Goal: Transaction & Acquisition: Purchase product/service

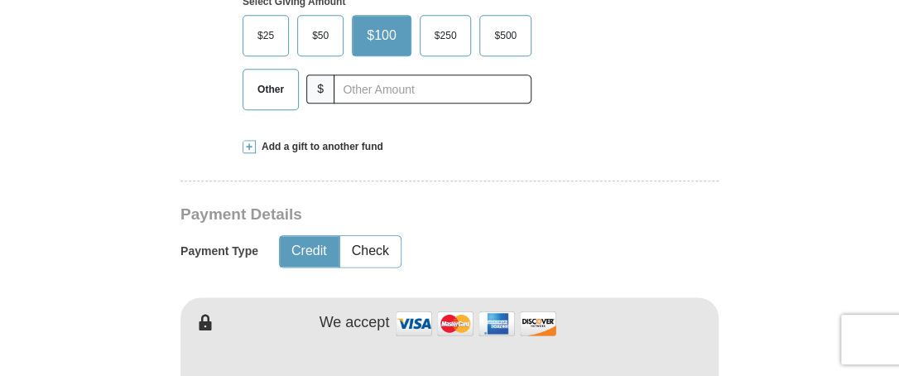
scroll to position [610, 0]
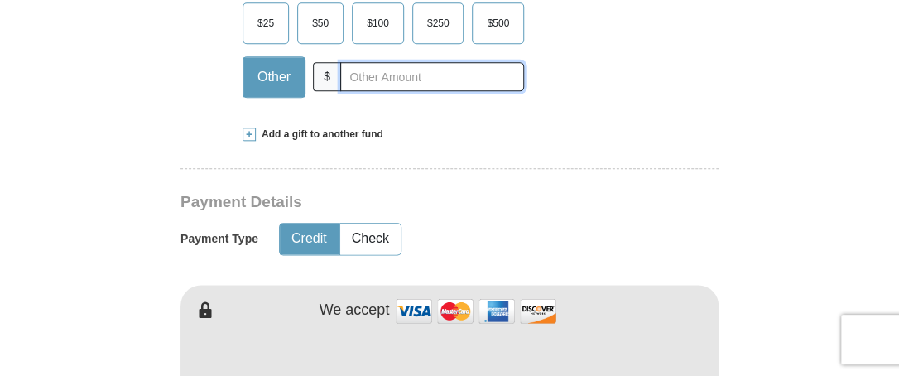
click at [353, 70] on input "text" at bounding box center [432, 76] width 184 height 29
type input "300.00"
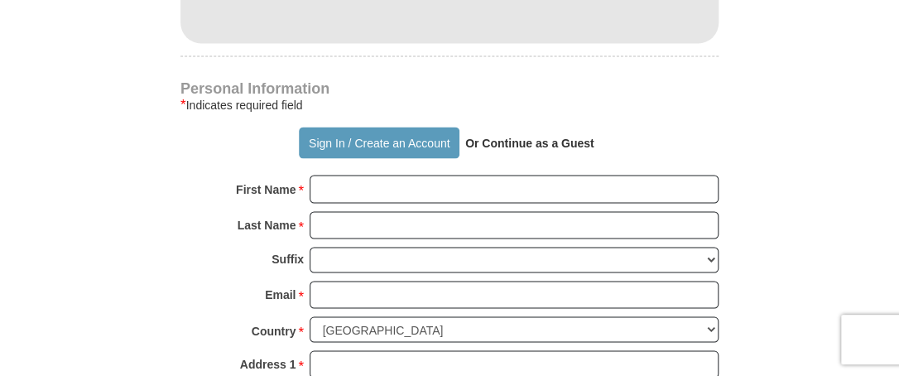
scroll to position [1039, 0]
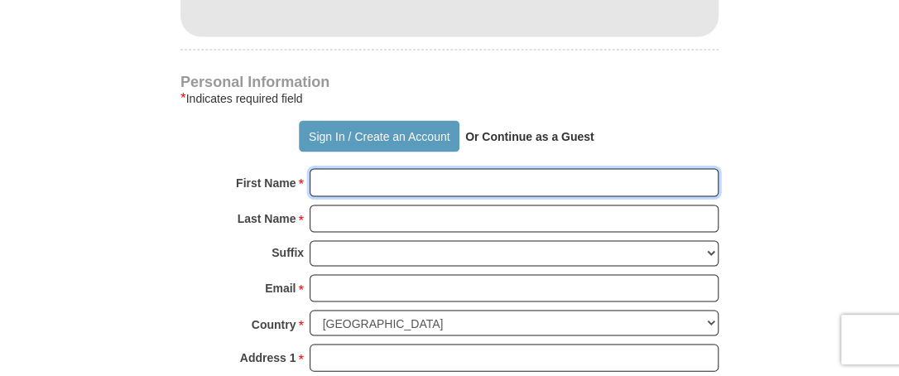
click at [316, 180] on input "First Name *" at bounding box center [514, 182] width 409 height 28
type input ":"
type input "Lynne"
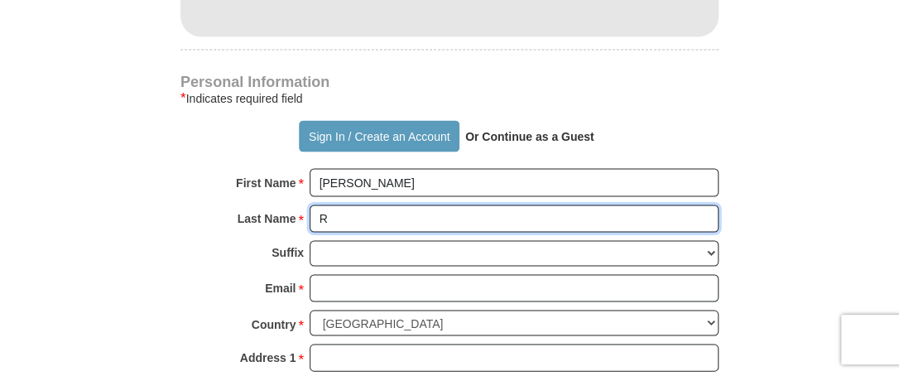
type input "R"
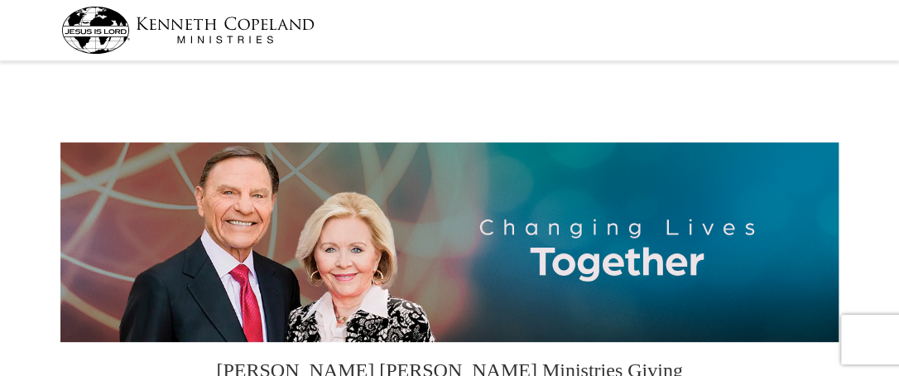
select select "IL"
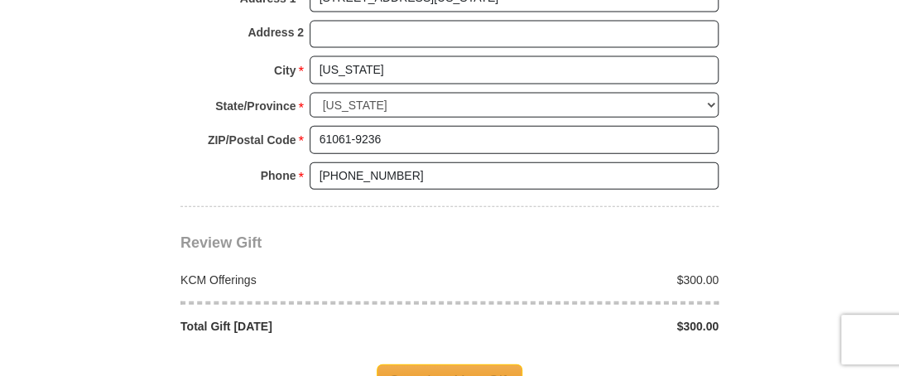
scroll to position [1390, 0]
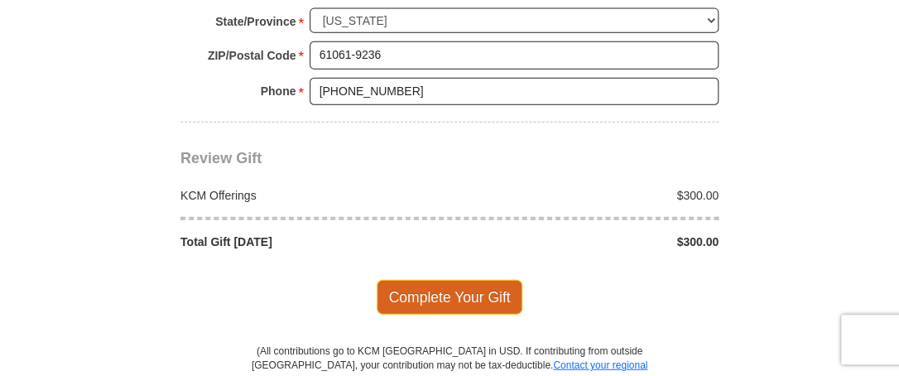
click at [450, 287] on span "Complete Your Gift" at bounding box center [450, 297] width 146 height 35
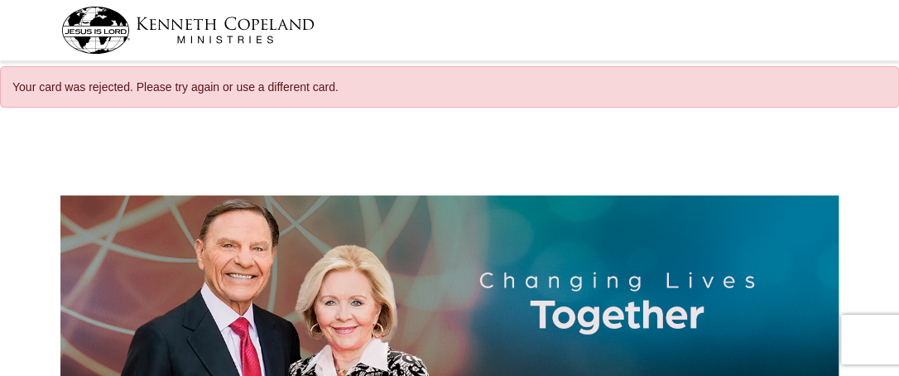
select select "IL"
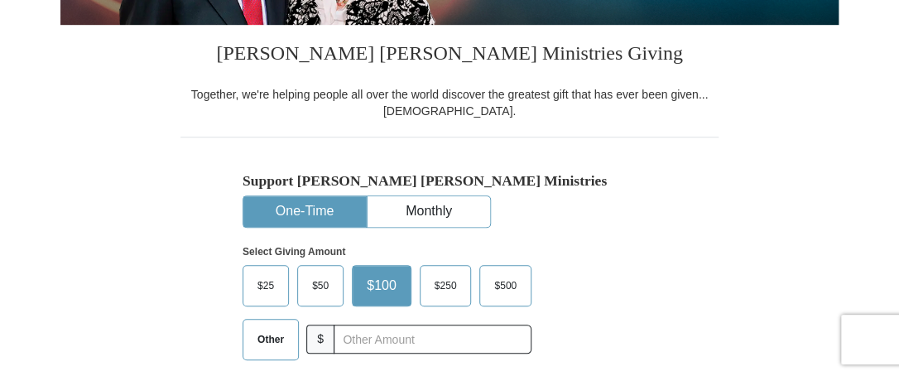
scroll to position [424, 0]
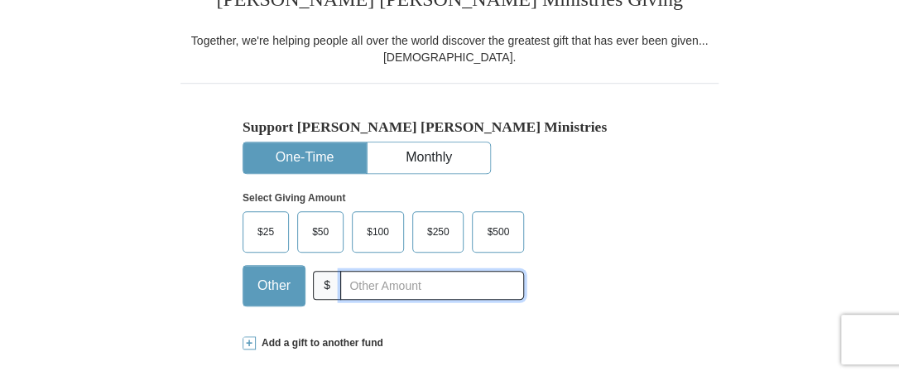
click at [343, 284] on input "text" at bounding box center [432, 285] width 184 height 29
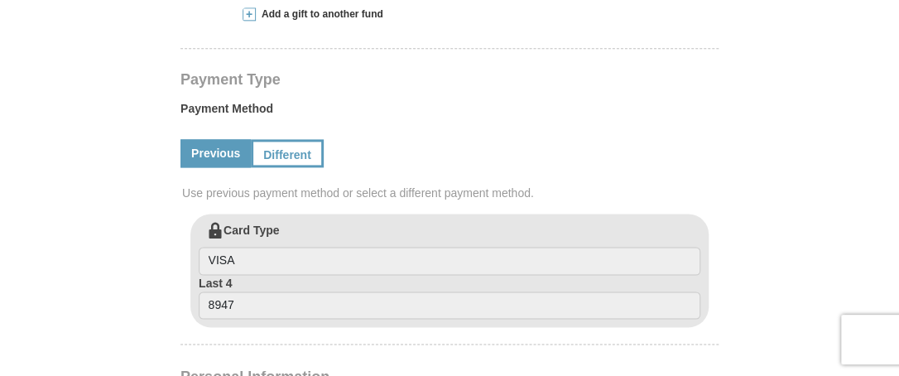
scroll to position [764, 0]
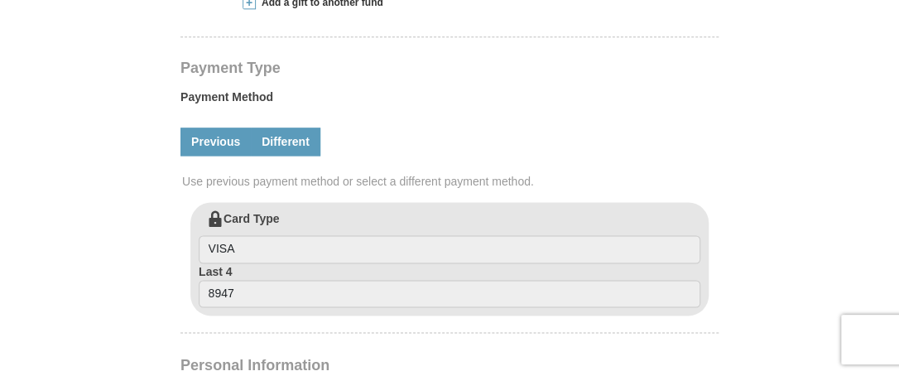
type input "300.00"
click at [274, 143] on link "Different" at bounding box center [286, 141] width 70 height 28
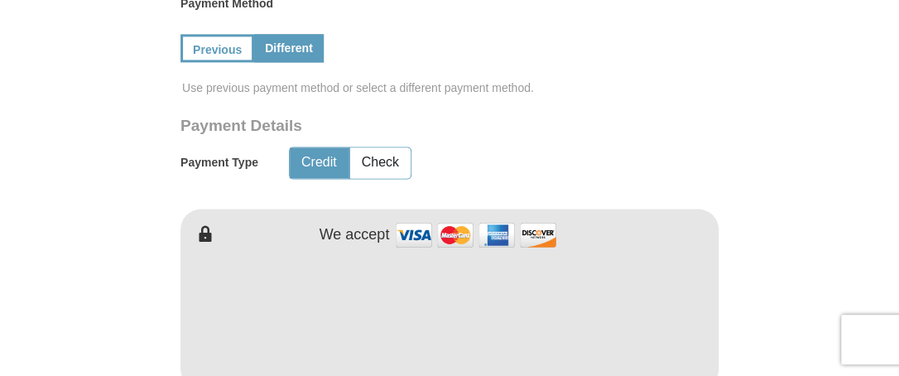
scroll to position [877, 0]
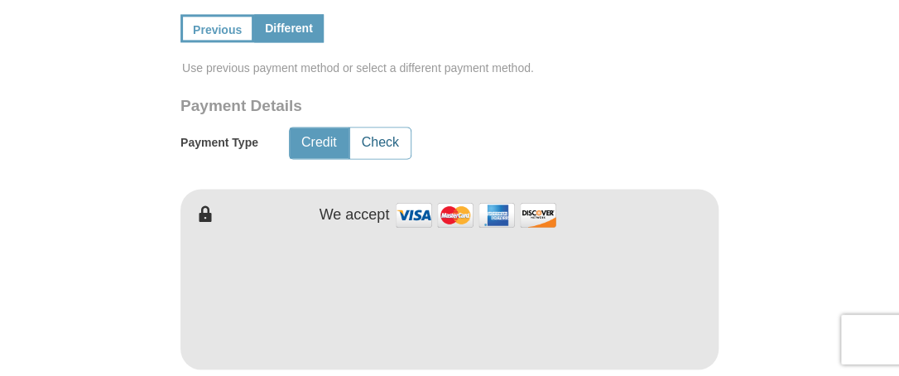
click at [387, 135] on button "Check" at bounding box center [380, 142] width 60 height 31
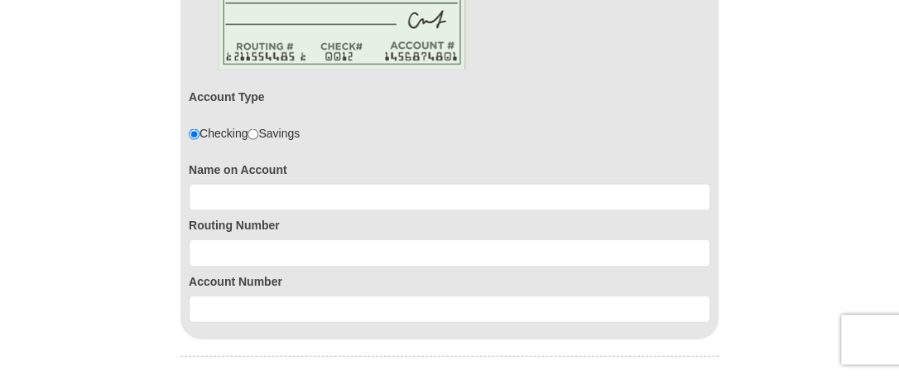
scroll to position [1140, 0]
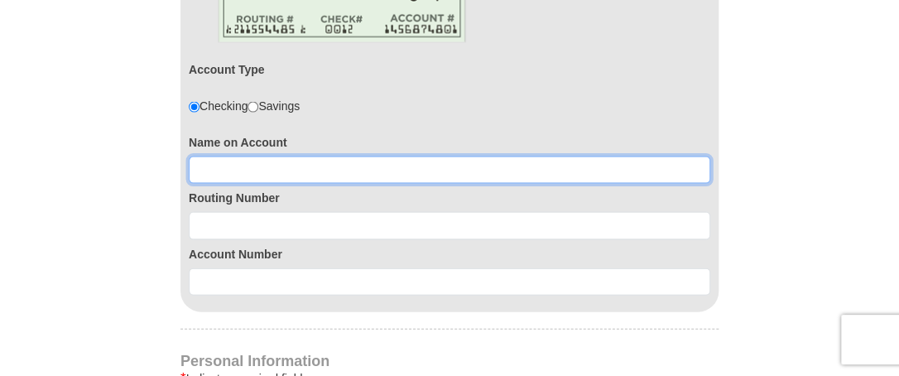
click at [228, 162] on input at bounding box center [449, 170] width 521 height 28
type input "[PERSON_NAME]"
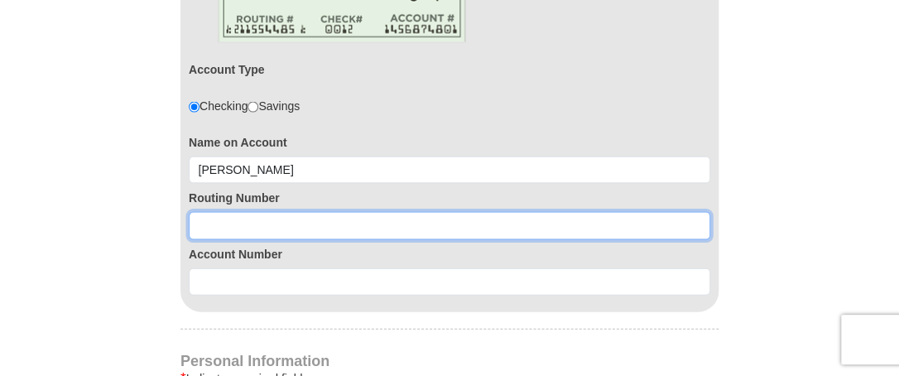
click at [214, 215] on input at bounding box center [449, 226] width 521 height 28
type input "071908908"
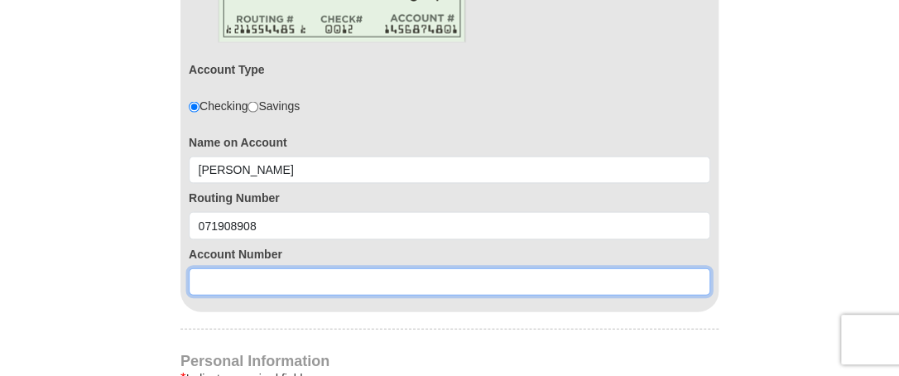
click at [214, 286] on input at bounding box center [449, 282] width 521 height 28
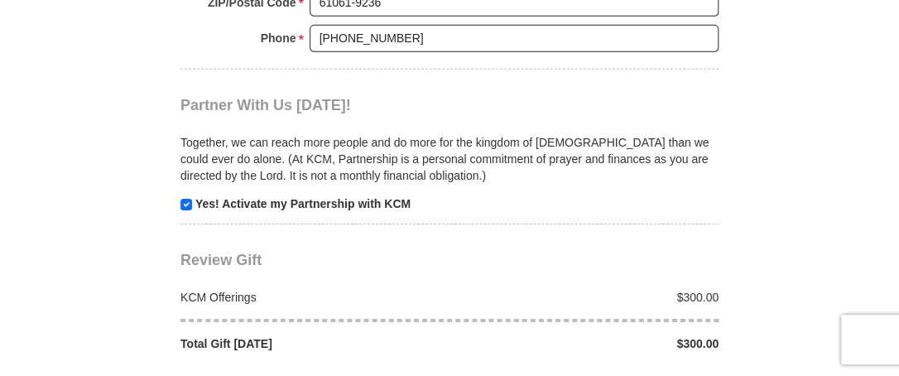
scroll to position [1928, 0]
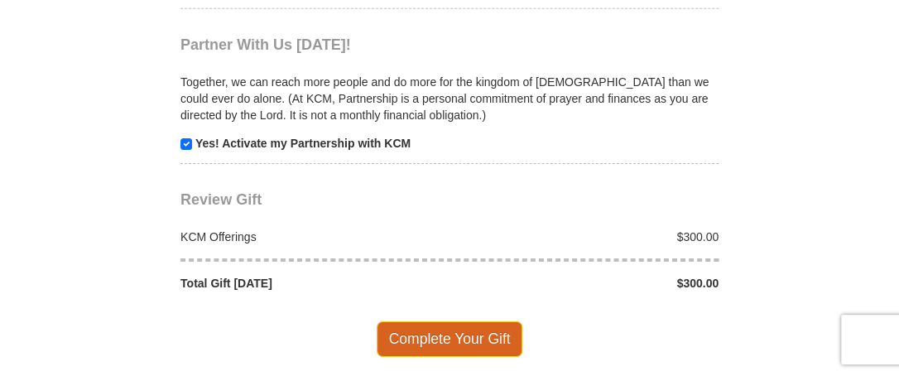
type input "1005452"
click at [441, 323] on span "Complete Your Gift" at bounding box center [450, 338] width 146 height 35
